Goal: Check status

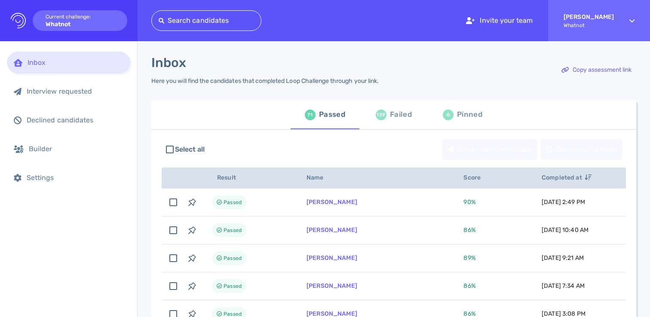
click at [404, 121] on div "Failed" at bounding box center [401, 114] width 22 height 13
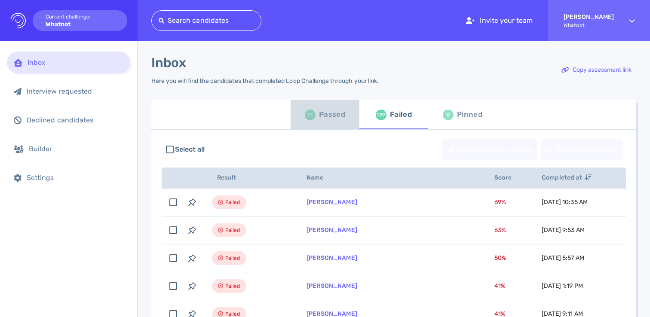
click at [333, 105] on div "71 Passed" at bounding box center [325, 115] width 40 height 24
